Goal: Transaction & Acquisition: Book appointment/travel/reservation

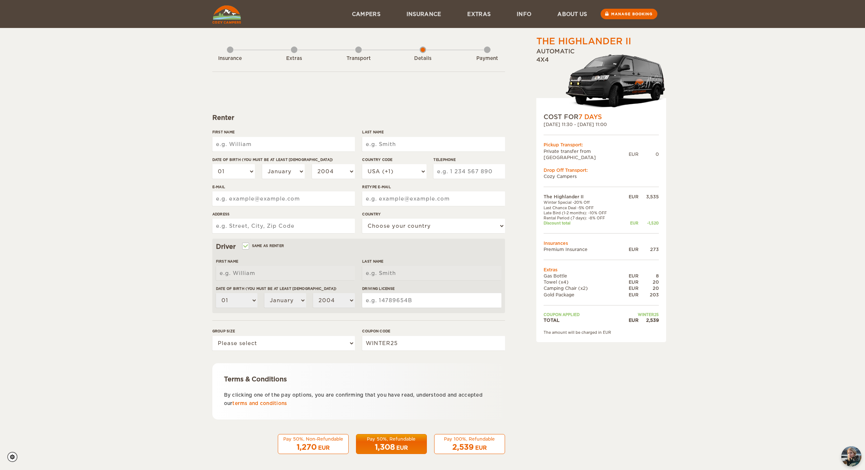
click at [266, 147] on input "First Name" at bounding box center [283, 144] width 142 height 15
type input "Rodrigo"
type input "M"
type input "Reis"
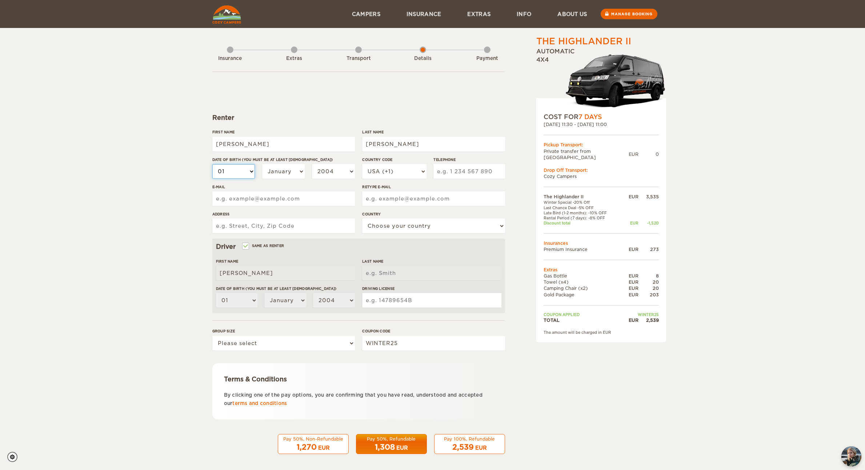
type input "Reis"
click at [217, 174] on select "01 02 03 04 05 06 07 08 09 10 11 12 13 14 15 16 17 18 19 20 21 22 23 24 25 26 2…" at bounding box center [233, 171] width 43 height 15
select select "22"
click at [212, 164] on select "01 02 03 04 05 06 07 08 09 10 11 12 13 14 15 16 17 18 19 20 21 22 23 24 25 26 2…" at bounding box center [233, 171] width 43 height 15
select select "22"
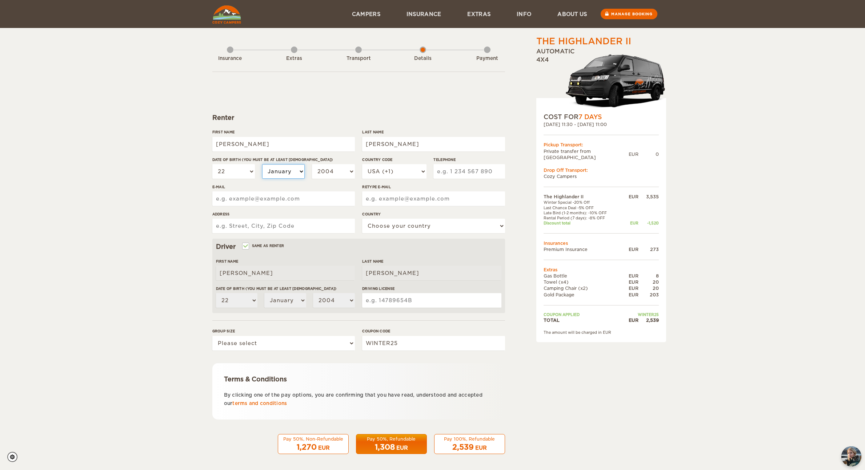
click at [284, 173] on select "January February March April May June July August September October November De…" at bounding box center [283, 171] width 43 height 15
select select "02"
click at [262, 164] on select "January February March April May June July August September October November De…" at bounding box center [283, 171] width 43 height 15
select select "02"
click at [338, 169] on select "2004 2003 2002 2001 2000 1999 1998 1997 1996 1995 1994 1993 1992 1991 1990 1989…" at bounding box center [333, 171] width 43 height 15
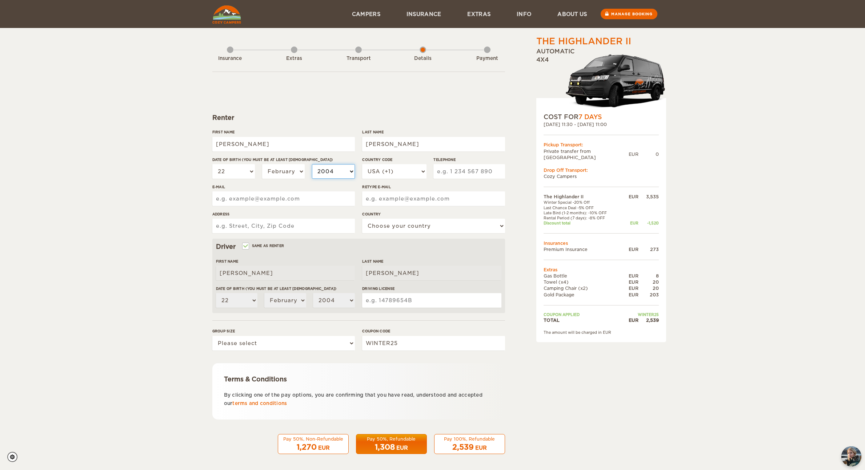
select select "1984"
click at [312, 164] on select "2004 2003 2002 2001 2000 1999 1998 1997 1996 1995 1994 1993 1992 1991 1990 1989…" at bounding box center [333, 171] width 43 height 15
select select "1984"
click at [395, 174] on select "USA (+1) UK (+44) Germany (+49) Algeria (+213) Andorra (+376) Angola (+244) Ang…" at bounding box center [394, 171] width 64 height 15
select select "31"
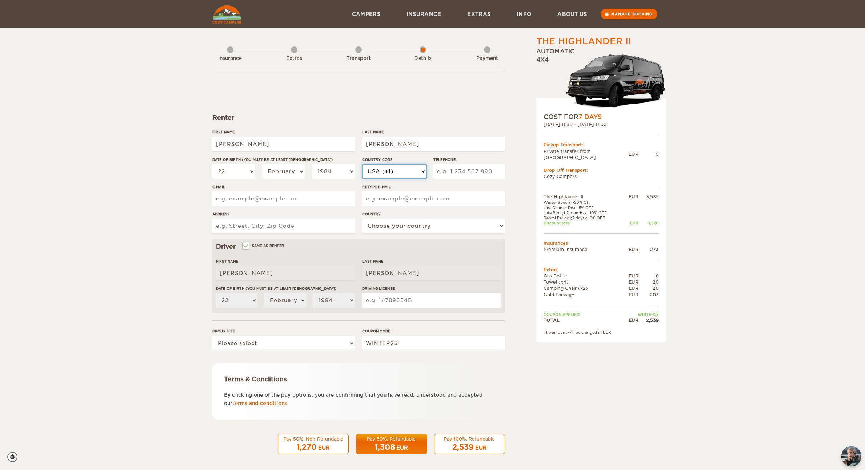
click at [362, 164] on select "USA (+1) UK (+44) Germany (+49) Algeria (+213) Andorra (+376) Angola (+244) Ang…" at bounding box center [394, 171] width 64 height 15
click at [456, 176] on input "Telephone" at bounding box center [468, 171] width 71 height 15
type input "0624458949"
type input "cadastro@rodrigoreis.com"
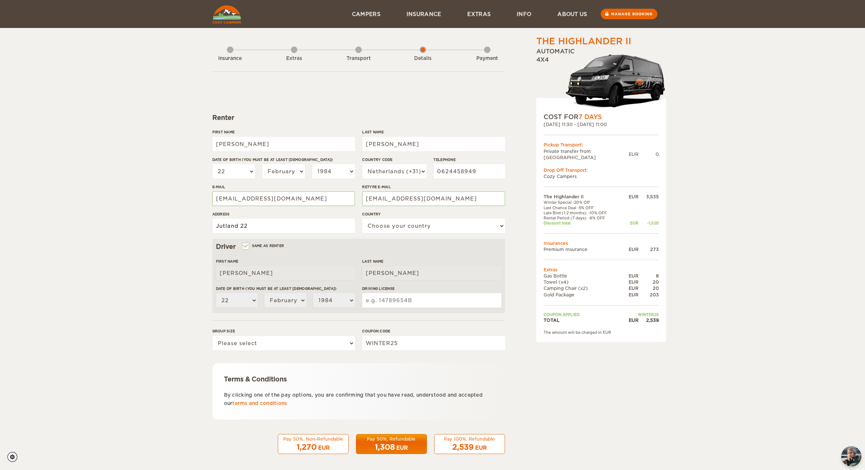
type input "Jutland 22"
click at [408, 228] on select "Choose your country United States United Kingdom Germany Afghanistan Albania Al…" at bounding box center [433, 226] width 142 height 15
select select "145"
click at [362, 219] on select "Choose your country United States United Kingdom Germany Afghanistan Albania Al…" at bounding box center [433, 226] width 142 height 15
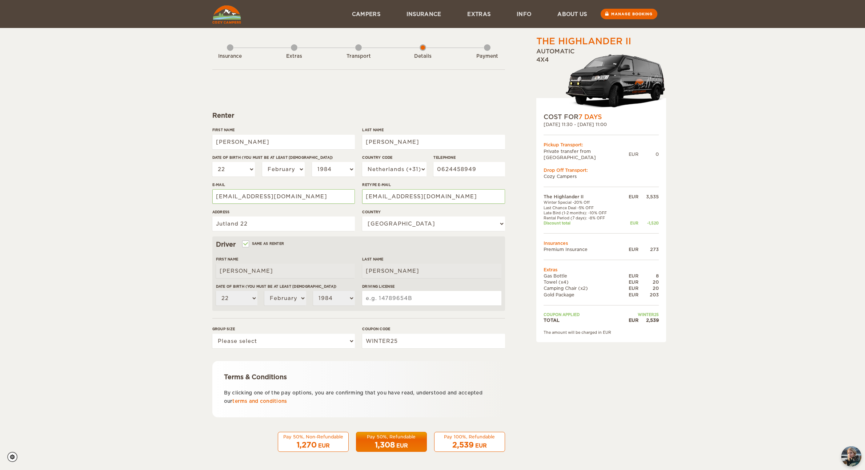
click at [383, 294] on input "Driving License" at bounding box center [431, 298] width 139 height 15
type input "5768343854"
click at [311, 350] on div "Group size Please select 1 2" at bounding box center [283, 339] width 142 height 27
click at [312, 346] on select "Please select 1 2" at bounding box center [283, 341] width 142 height 15
select select "2"
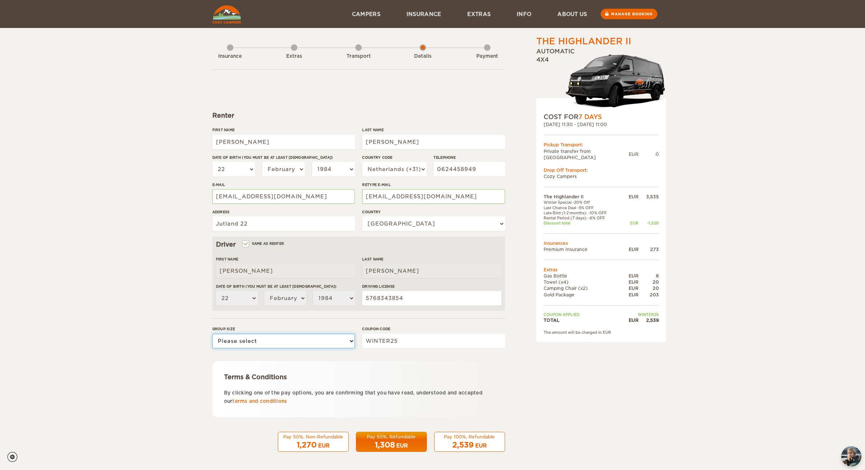
click at [212, 334] on select "Please select 1 2" at bounding box center [283, 341] width 142 height 15
click at [395, 441] on div "1,308 EUR" at bounding box center [391, 445] width 61 height 11
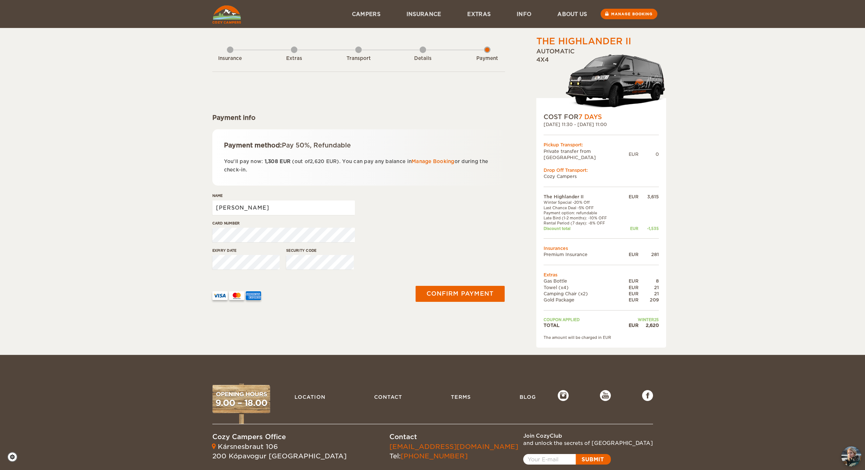
click at [261, 208] on input "Rodrigo" at bounding box center [283, 208] width 142 height 15
paste input "M O dos Reis"
type input "Rodrigo M O dos Reis"
click at [369, 309] on div at bounding box center [308, 293] width 201 height 36
click at [448, 293] on button "Confirm payment" at bounding box center [460, 294] width 92 height 16
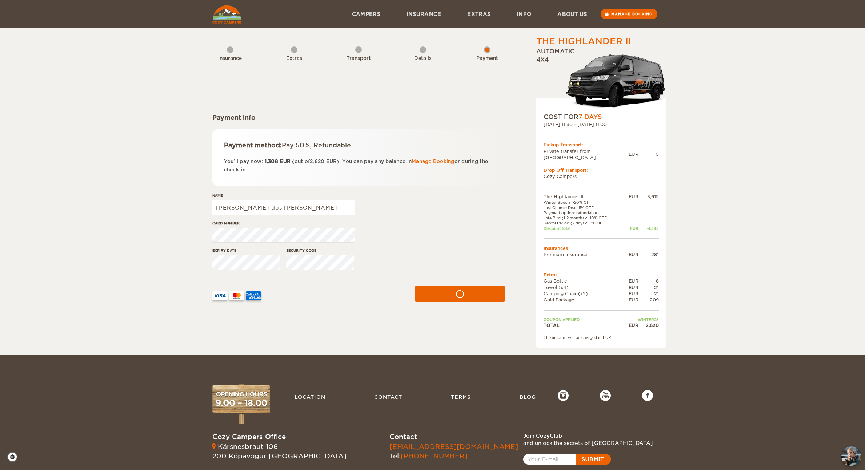
click at [423, 93] on form "Payment info Payment method: Pay 50%, Refundable You'll pay now: 1,308 EUR (out…" at bounding box center [358, 192] width 293 height 241
click at [454, 291] on button "submit" at bounding box center [460, 294] width 92 height 16
click at [758, 66] on div "The Highlander II Expand Collapse Total 2,620 EUR Automatic 4x4 COST FOR 7 Days…" at bounding box center [432, 177] width 865 height 355
click at [687, 47] on div "The Highlander II Expand Collapse Total 2,620 EUR Automatic 4x4 COST FOR 7 Days…" at bounding box center [432, 177] width 865 height 355
click at [750, 92] on div "The Highlander II Expand Collapse Total 2,620 EUR Automatic 4x4 COST FOR 7 Days…" at bounding box center [432, 177] width 865 height 355
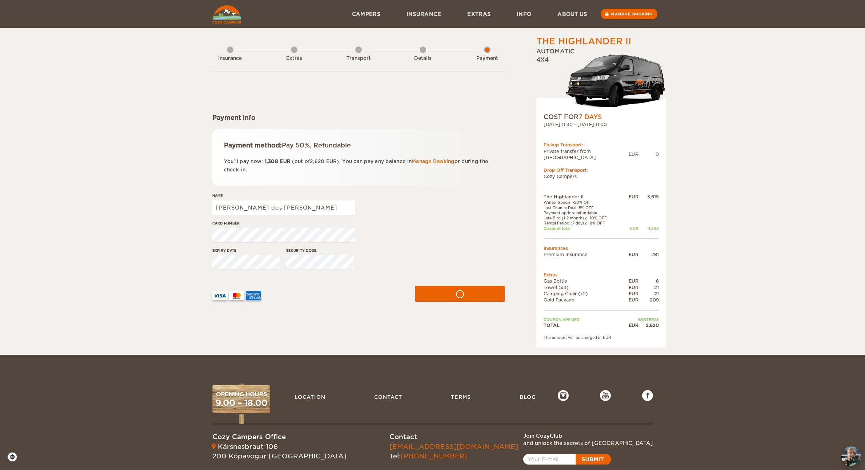
click at [397, 91] on form "Payment info Payment method: Pay 50%, Refundable You'll pay now: 1,308 EUR (out…" at bounding box center [358, 192] width 293 height 241
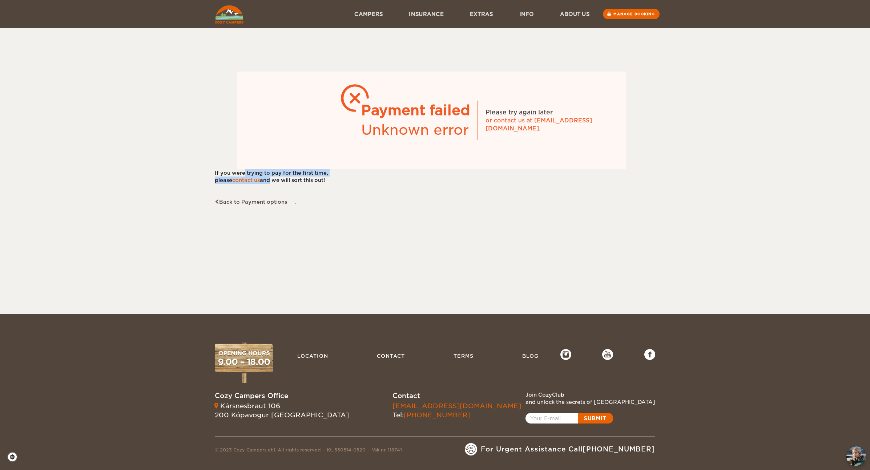
drag, startPoint x: 247, startPoint y: 173, endPoint x: 268, endPoint y: 178, distance: 22.0
click at [268, 178] on div "If you were trying to pay for the first time, please contact us and we will sor…" at bounding box center [431, 176] width 433 height 15
click at [275, 181] on div "If you were trying to pay for the first time, please contact us and we will sor…" at bounding box center [431, 176] width 433 height 15
drag, startPoint x: 533, startPoint y: 128, endPoint x: 476, endPoint y: 121, distance: 56.8
click at [476, 121] on div "Payment failed Unknown error Please try again later or contact us at info@cozyc…" at bounding box center [432, 121] width 390 height 98
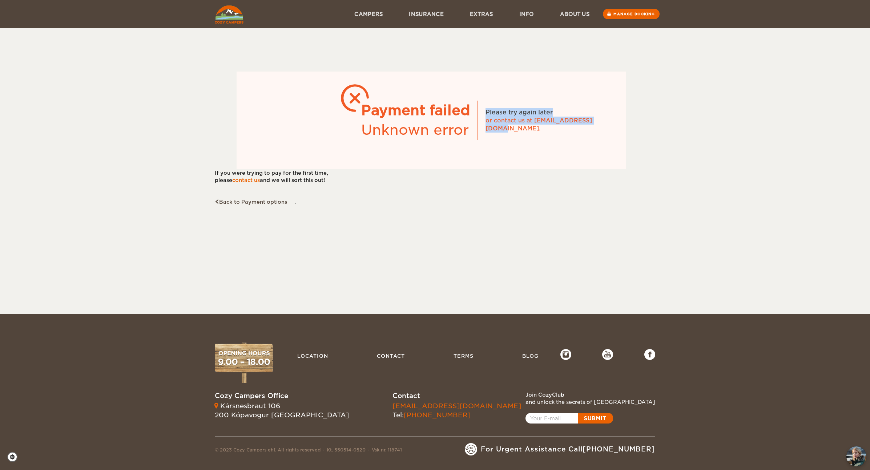
click at [560, 80] on div "Payment failed Unknown error Please try again later or contact us at info@cozyc…" at bounding box center [432, 121] width 390 height 98
click at [673, 53] on div "Payment failed Unknown error Please try again later or contact us at info@cozyc…" at bounding box center [435, 106] width 870 height 213
click at [242, 178] on link "contact us" at bounding box center [246, 180] width 28 height 6
